Goal: Transaction & Acquisition: Purchase product/service

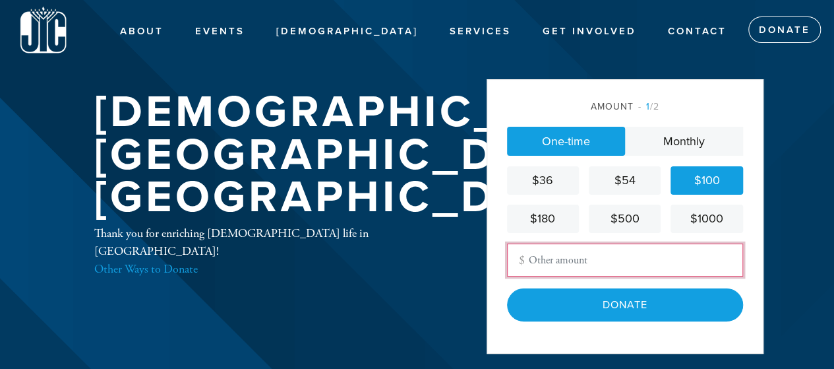
click at [551, 258] on input "Other Amount" at bounding box center [625, 259] width 236 height 33
click at [535, 263] on input "Other Amount" at bounding box center [625, 259] width 236 height 33
click at [558, 259] on input "1" at bounding box center [625, 259] width 236 height 33
type input "108"
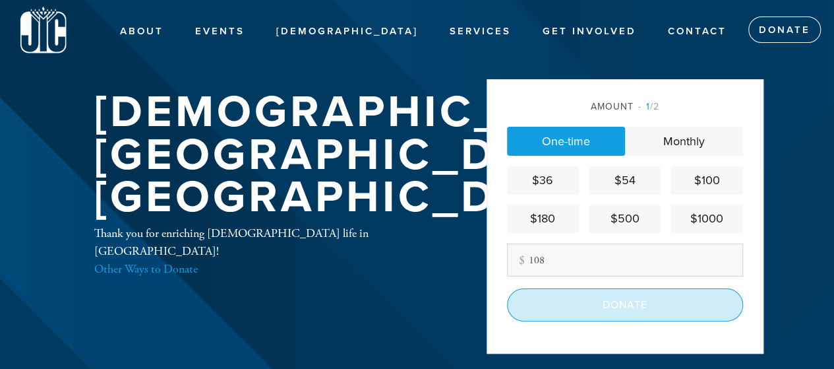
click at [617, 303] on input "Donate" at bounding box center [625, 304] width 236 height 33
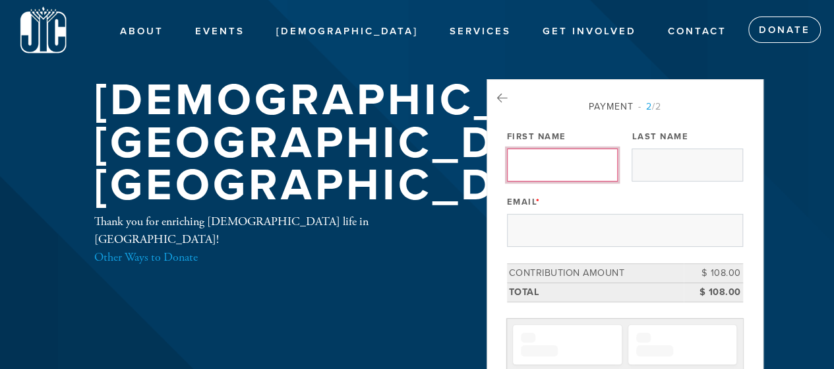
click at [522, 156] on input "First Name" at bounding box center [562, 164] width 111 height 33
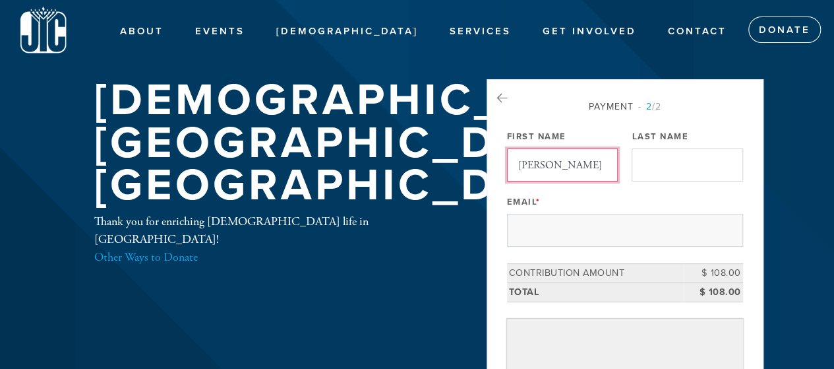
type input "[PERSON_NAME]"
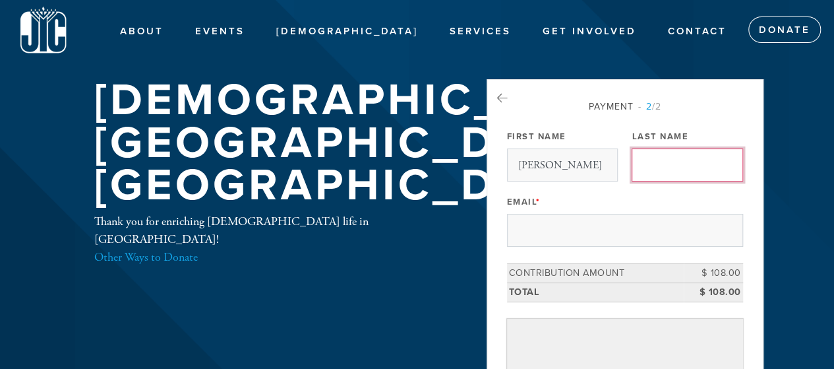
click at [671, 177] on input "Last Name" at bounding box center [687, 164] width 111 height 33
type input "Shahar"
click at [537, 248] on div "Payment 2 /2 Payment Processor Pay Later Building Fund Stripe General Stripe Fi…" at bounding box center [625, 296] width 236 height 393
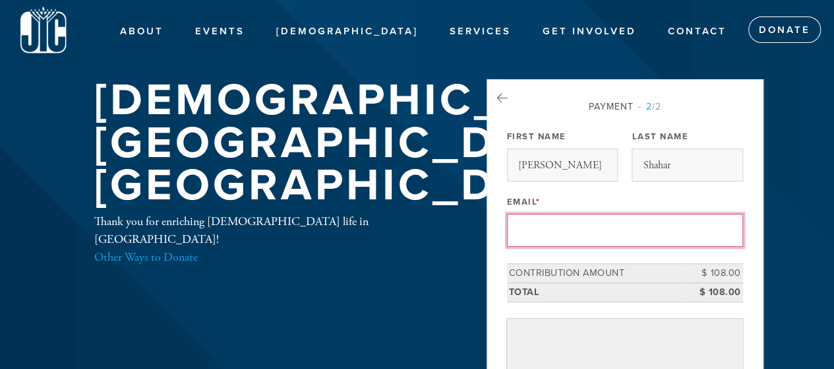
click at [525, 231] on input "Email *" at bounding box center [625, 230] width 236 height 33
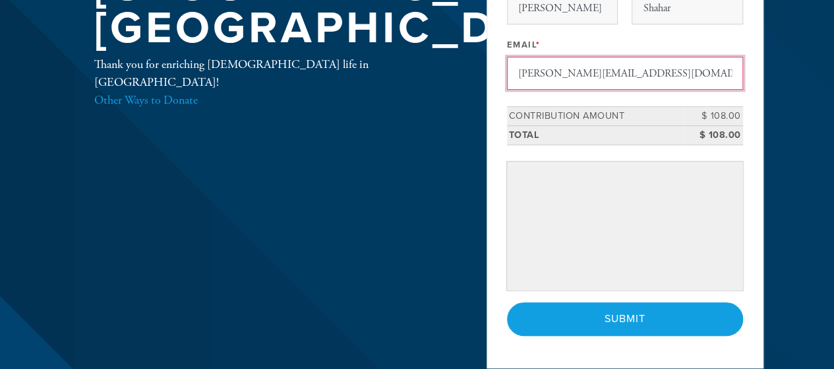
scroll to position [160, 0]
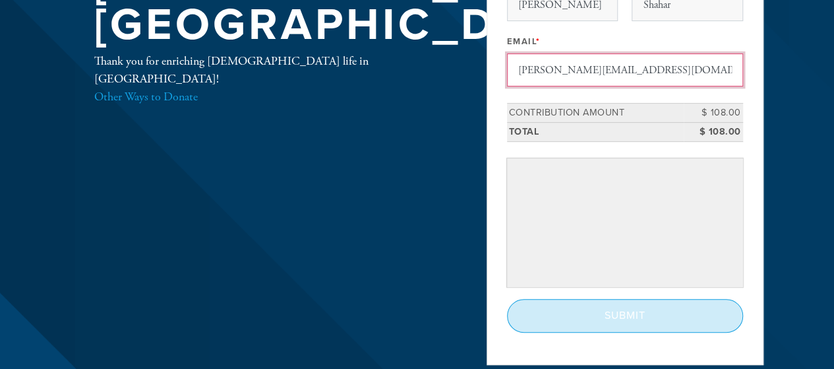
type input "[PERSON_NAME][EMAIL_ADDRESS][DOMAIN_NAME]"
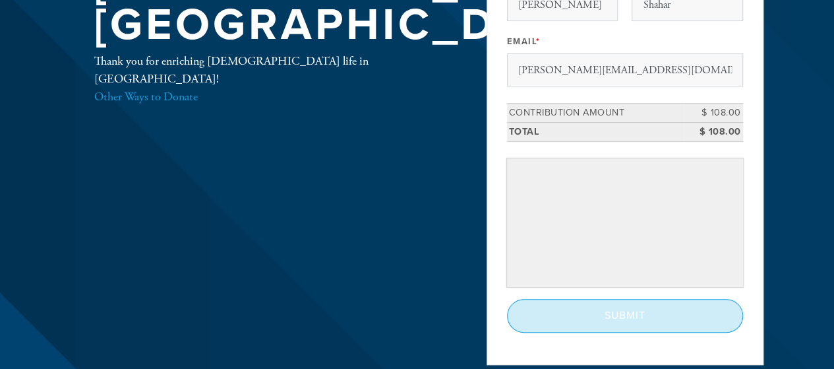
click at [629, 311] on input "Submit" at bounding box center [625, 315] width 236 height 33
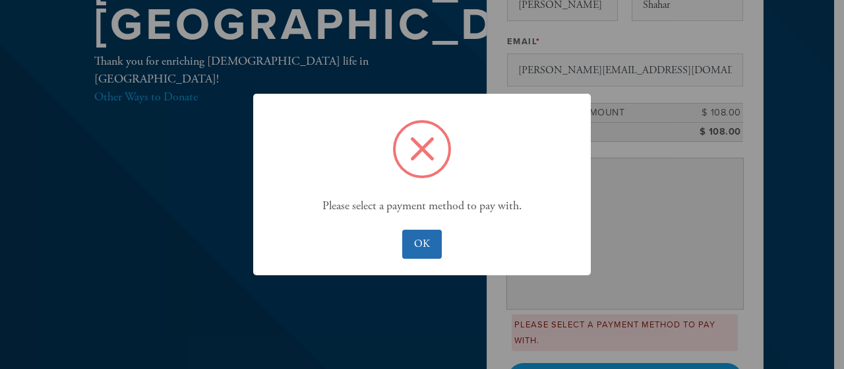
click at [427, 245] on button "OK" at bounding box center [421, 243] width 39 height 29
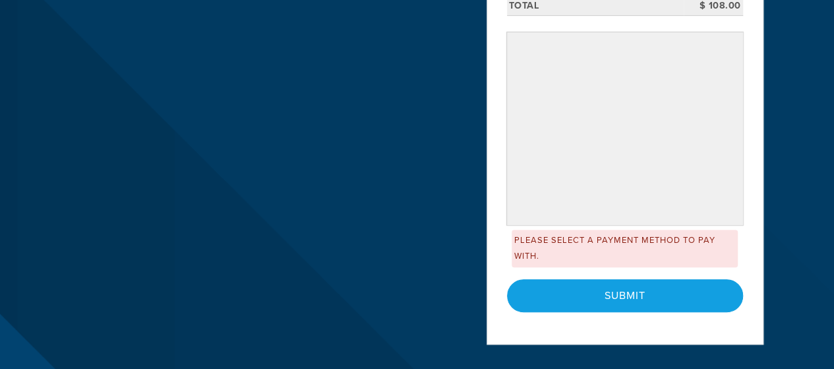
scroll to position [288, 0]
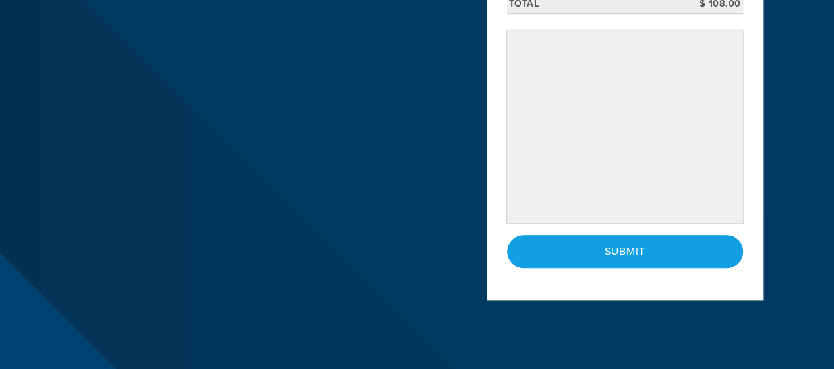
click at [756, 142] on div "Payment 2 /2 Payment Processor Pay Later Building Fund Stripe General Stripe Fi…" at bounding box center [625, 45] width 277 height 509
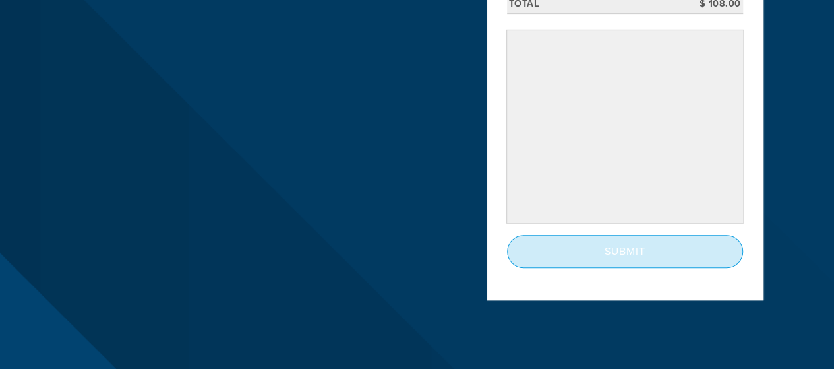
click at [626, 246] on input "Submit" at bounding box center [625, 251] width 236 height 33
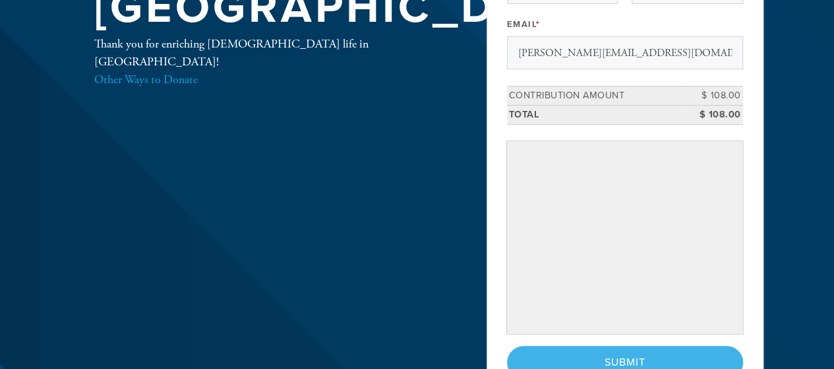
scroll to position [178, 0]
click at [757, 211] on div "Payment 2 /2 Payment Processor Pay Later Building Fund Stripe General Stripe Fi…" at bounding box center [625, 155] width 277 height 509
click at [606, 356] on div "< Previous Page Submit" at bounding box center [625, 361] width 236 height 33
click at [833, 170] on html "Skip to main content About About Us Moving to Town Events Coming Events [DEMOGR…" at bounding box center [417, 236] width 834 height 829
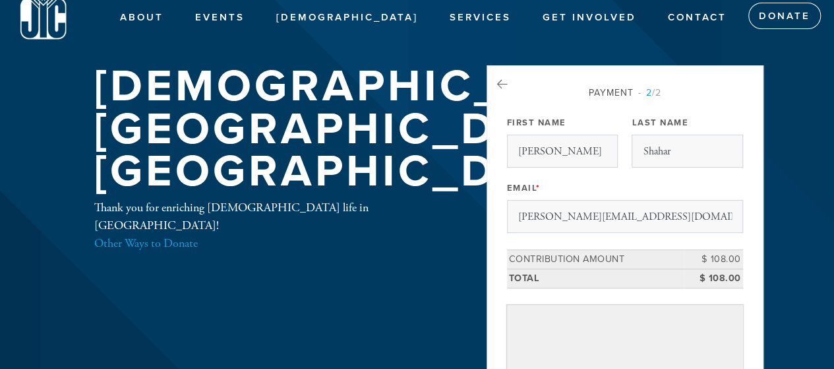
scroll to position [0, 0]
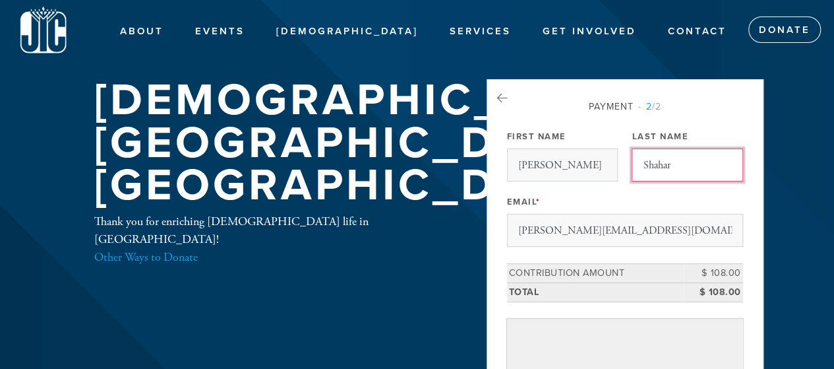
click at [679, 163] on input "Shahar" at bounding box center [687, 164] width 111 height 33
